Goal: Task Accomplishment & Management: Manage account settings

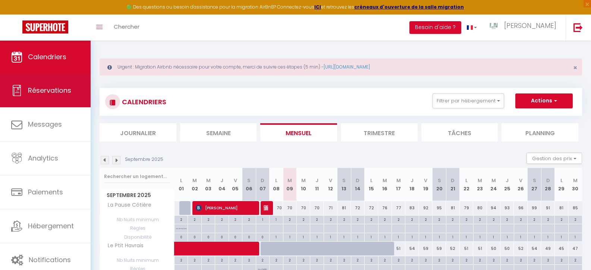
click at [44, 89] on span "Réservations" at bounding box center [49, 90] width 43 height 9
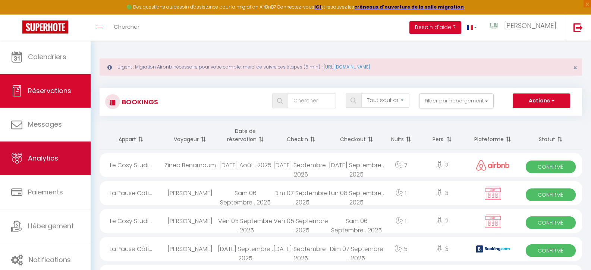
click at [47, 143] on link "Analytics" at bounding box center [45, 159] width 91 height 34
select select "2025"
select select "9"
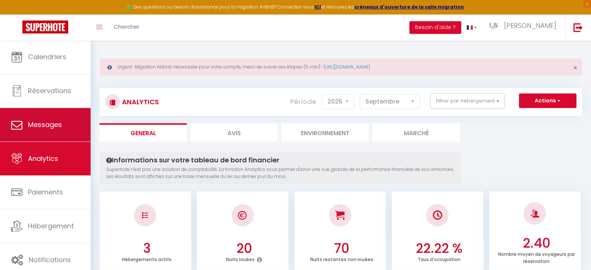
click at [47, 124] on span "Messages" at bounding box center [45, 124] width 34 height 9
select select "message"
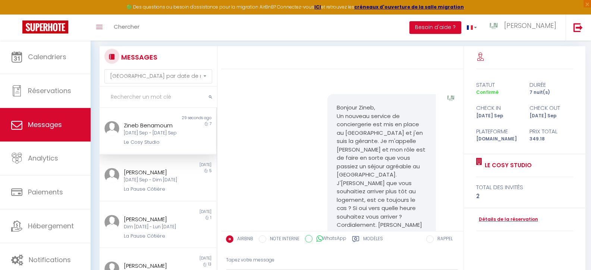
scroll to position [530, 0]
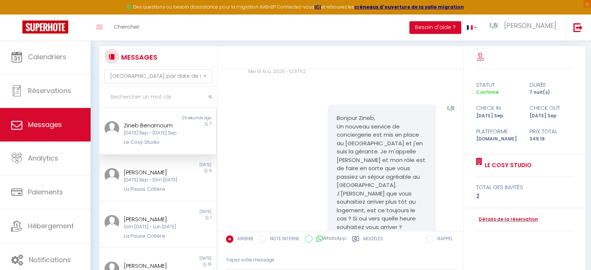
click at [360, 118] on pre "Bonjour Zineb, Un nouveau service de conciergerie est mis en place au [GEOGRAPH…" at bounding box center [382, 177] width 90 height 126
click at [334, 115] on div "Bonjour Zineb, Un nouveau service de conciergerie est mis en place au [GEOGRAPH…" at bounding box center [381, 177] width 109 height 145
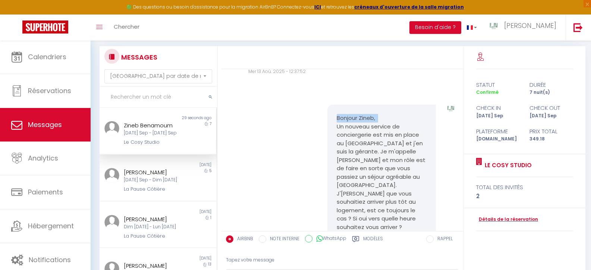
click at [334, 115] on div "Bonjour Zineb, Un nouveau service de conciergerie est mis en place au [GEOGRAPH…" at bounding box center [381, 177] width 109 height 145
click at [348, 130] on pre "Bonjour Zineb, Un nouveau service de conciergerie est mis en place au [GEOGRAPH…" at bounding box center [382, 177] width 90 height 126
click at [349, 130] on pre "Bonjour Zineb, Un nouveau service de conciergerie est mis en place au [GEOGRAPH…" at bounding box center [382, 177] width 90 height 126
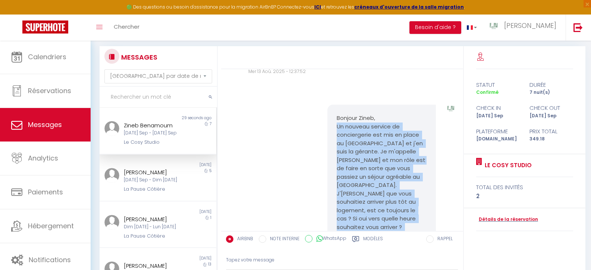
click at [349, 130] on pre "Bonjour Zineb, Un nouveau service de conciergerie est mis en place au [GEOGRAPH…" at bounding box center [382, 177] width 90 height 126
click at [351, 132] on pre "Bonjour Zineb, Un nouveau service de conciergerie est mis en place au [GEOGRAPH…" at bounding box center [382, 177] width 90 height 126
copy div "Un nouveau service de conciergerie est mis en place au [GEOGRAPHIC_DATA] et j'e…"
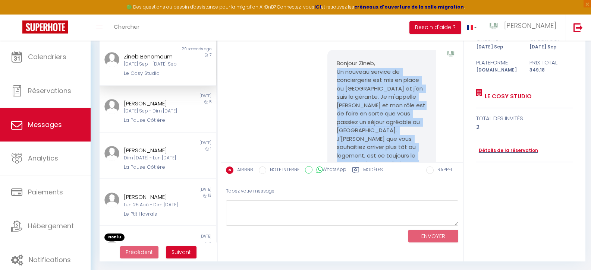
scroll to position [426, 0]
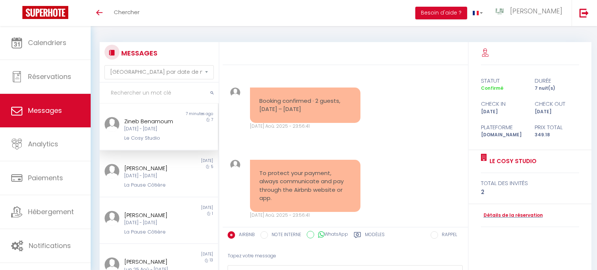
select select "message"
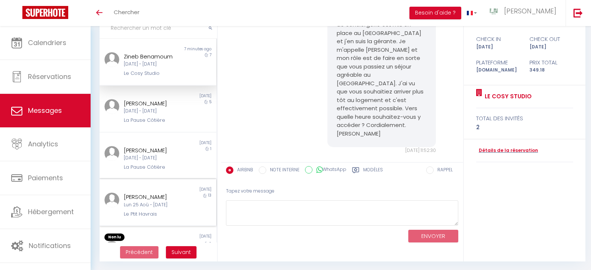
scroll to position [57, 0]
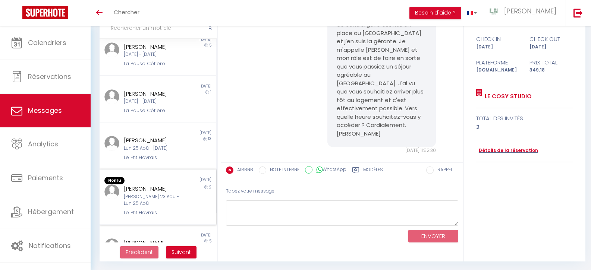
click at [119, 187] on div "Fergus Kane Sam 23 Aoû - Lun 25 Aoû Le Ptit Havrais" at bounding box center [153, 201] width 68 height 32
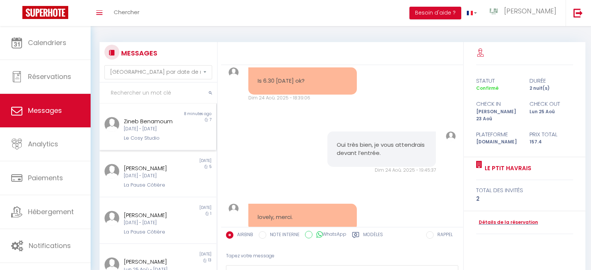
click at [147, 130] on div "[DATE] Sep - [DATE] Sep" at bounding box center [153, 129] width 58 height 7
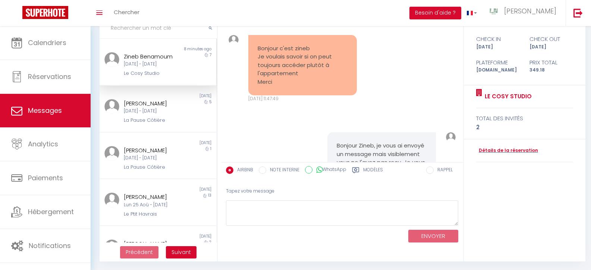
scroll to position [867, 0]
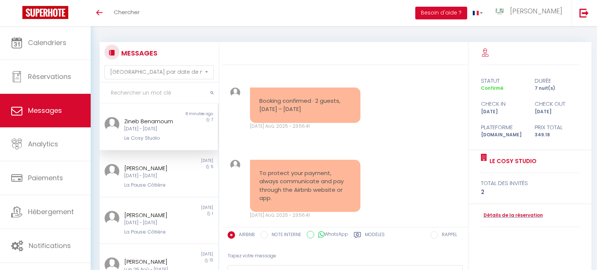
select select "message"
